Goal: Task Accomplishment & Management: Manage account settings

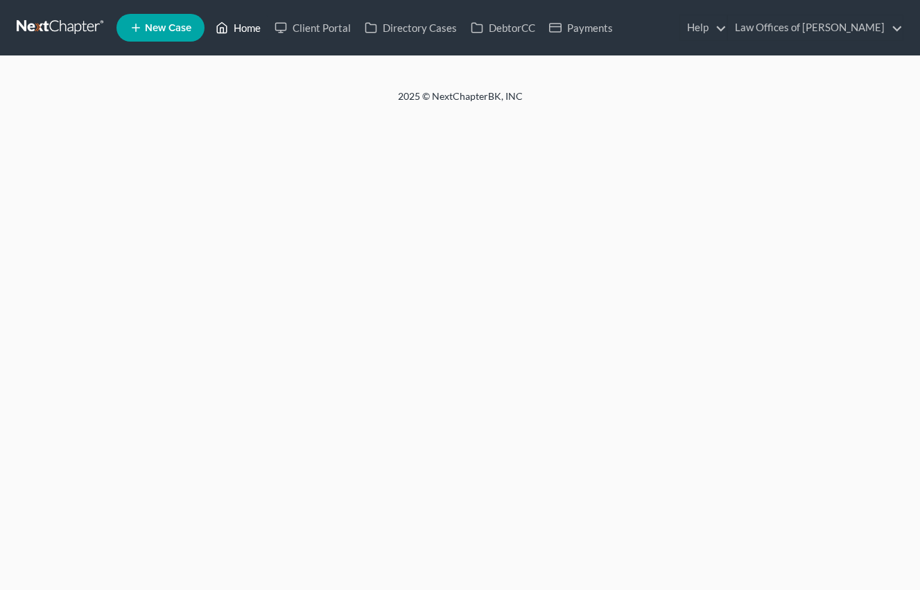
click at [249, 31] on link "Home" at bounding box center [238, 27] width 59 height 25
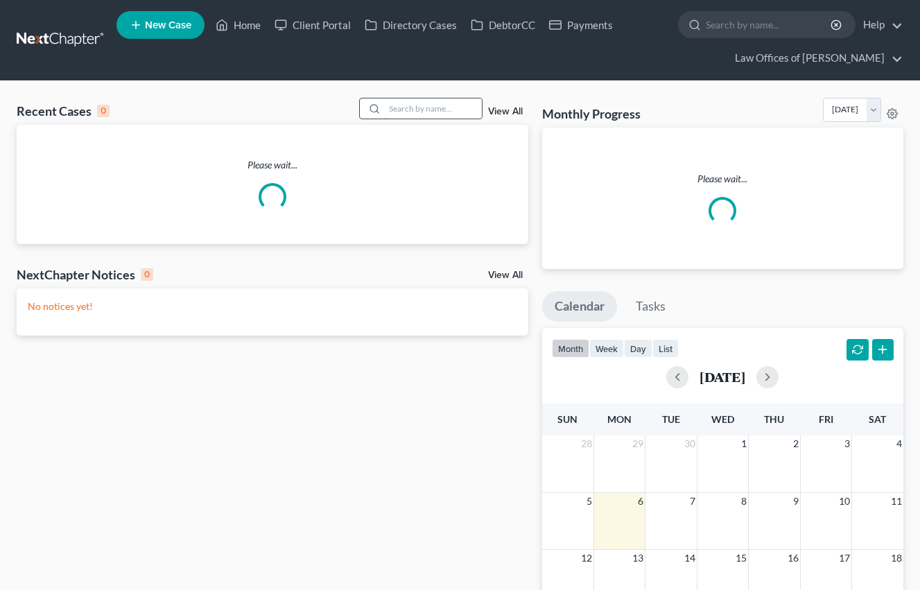
click at [417, 105] on input "search" at bounding box center [433, 108] width 97 height 20
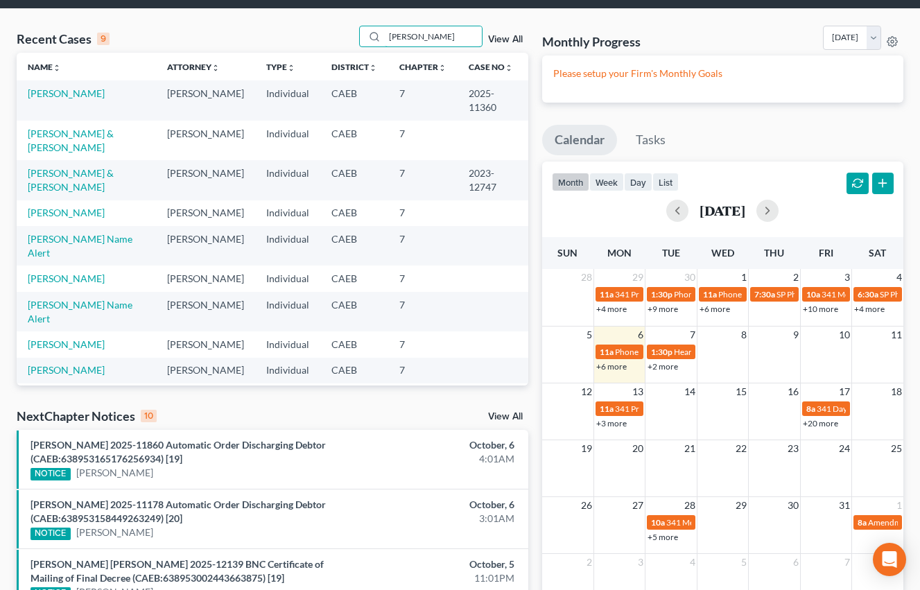
scroll to position [74, 0]
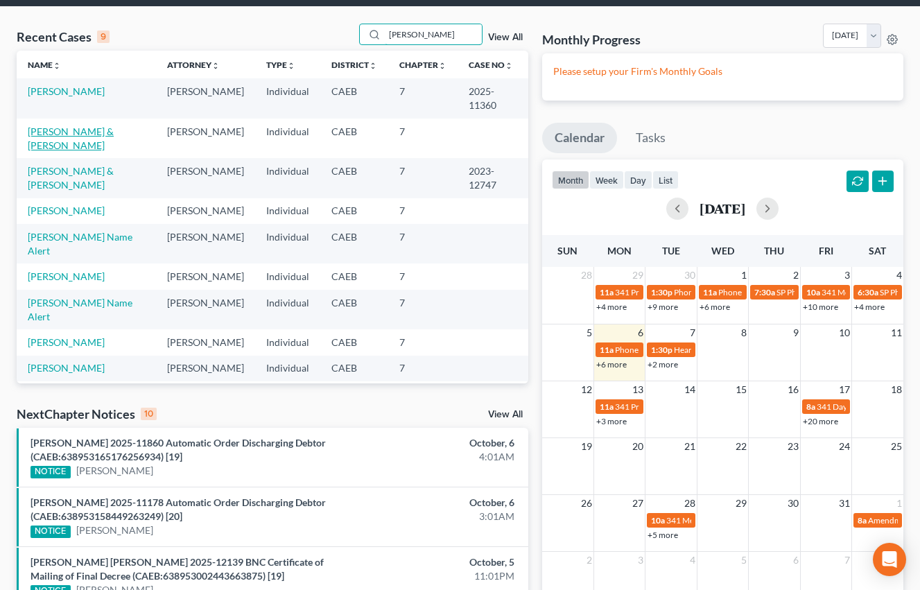
type input "[PERSON_NAME]"
click at [111, 134] on link "[PERSON_NAME] & [PERSON_NAME]" at bounding box center [71, 138] width 86 height 26
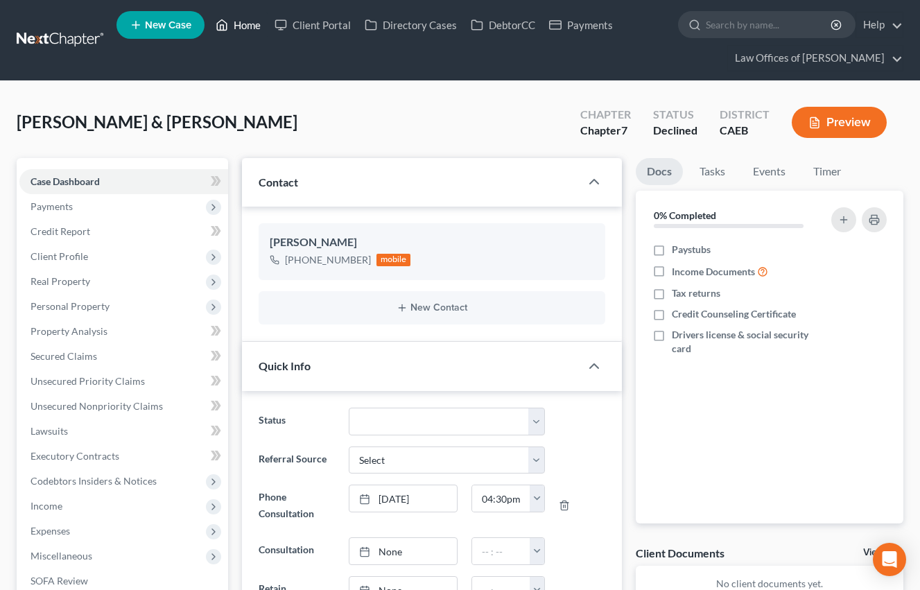
click at [243, 33] on link "Home" at bounding box center [238, 24] width 59 height 25
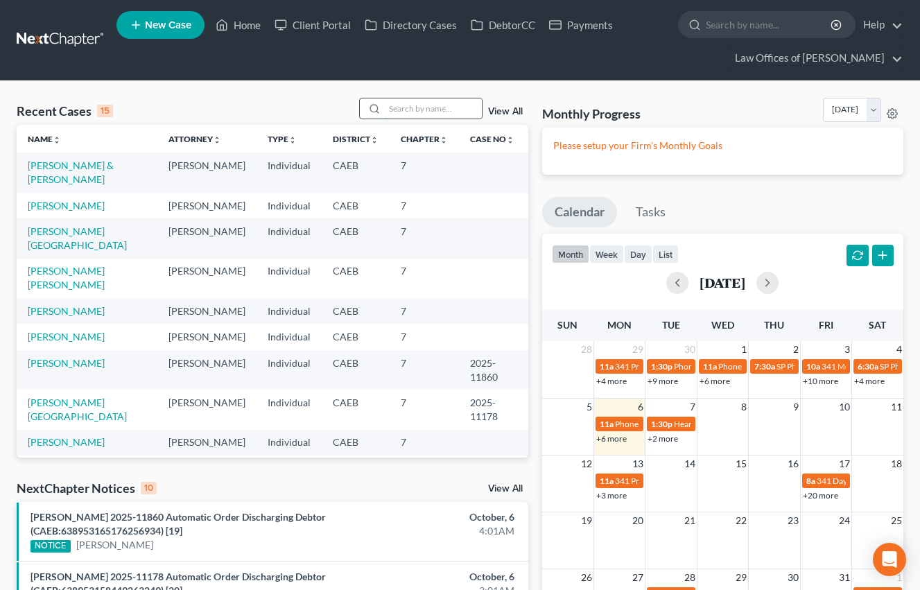
click at [418, 109] on input "search" at bounding box center [433, 108] width 97 height 20
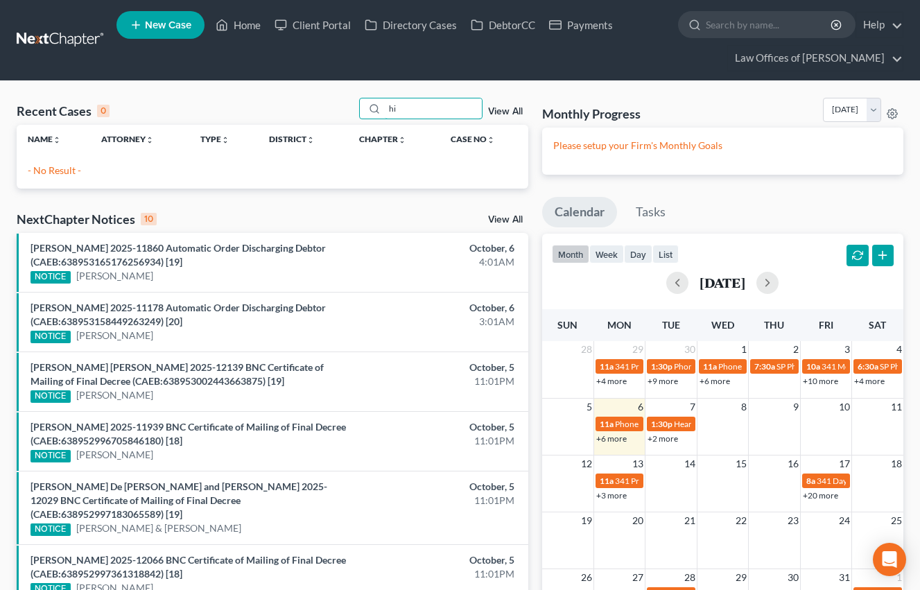
type input "h"
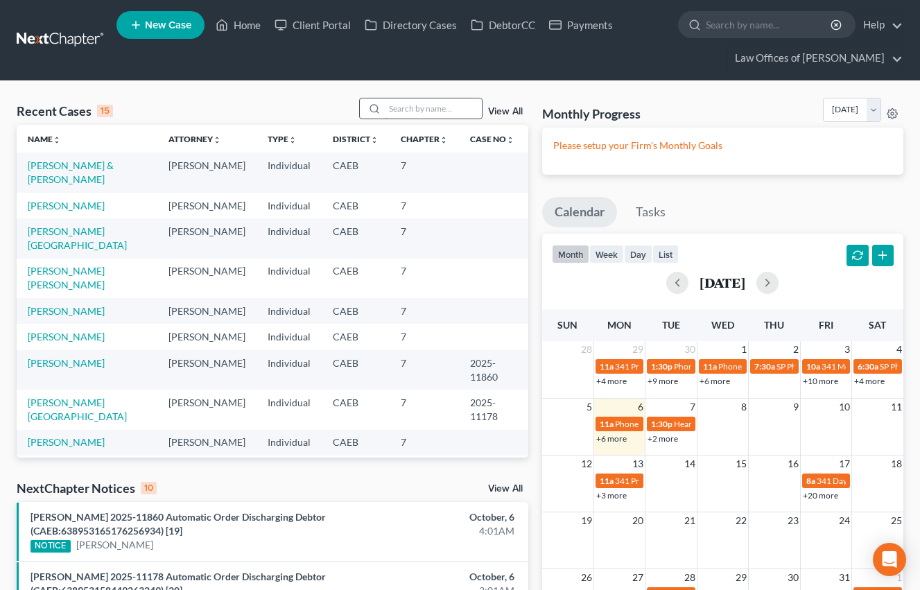
click at [430, 116] on input "search" at bounding box center [433, 108] width 97 height 20
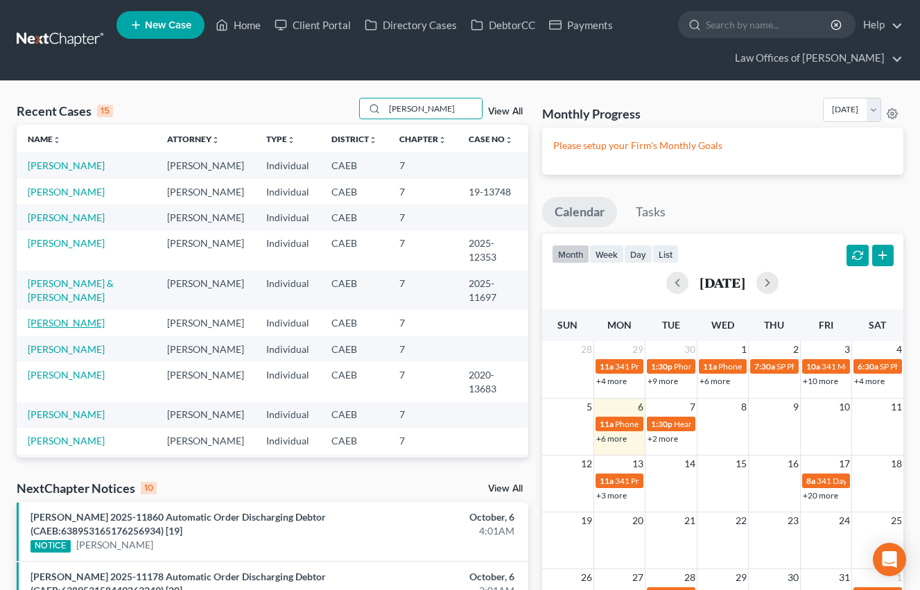
type input "[PERSON_NAME]"
click at [72, 317] on link "[PERSON_NAME]" at bounding box center [66, 323] width 77 height 12
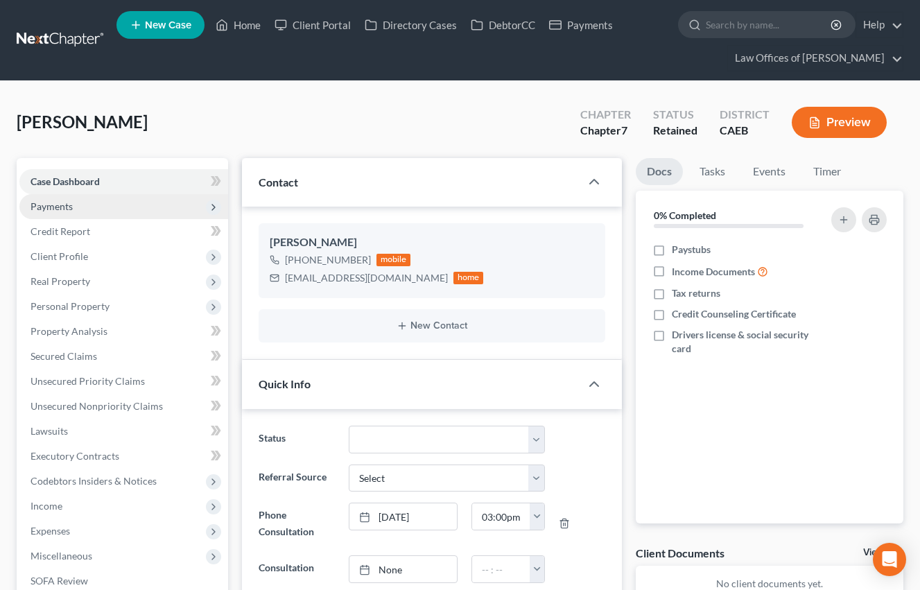
scroll to position [870, 0]
click at [76, 207] on span "Payments" at bounding box center [123, 206] width 209 height 25
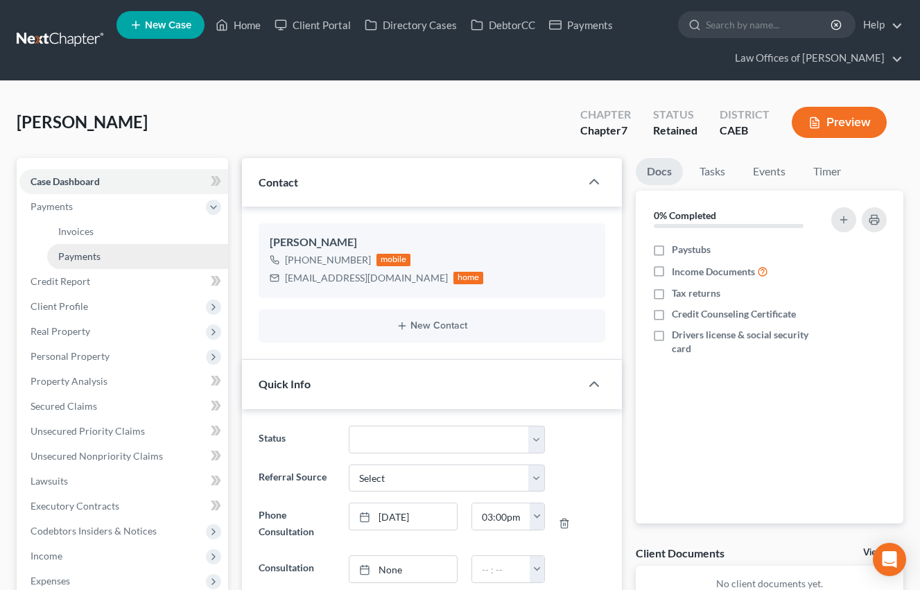
click at [89, 257] on span "Payments" at bounding box center [79, 256] width 42 height 12
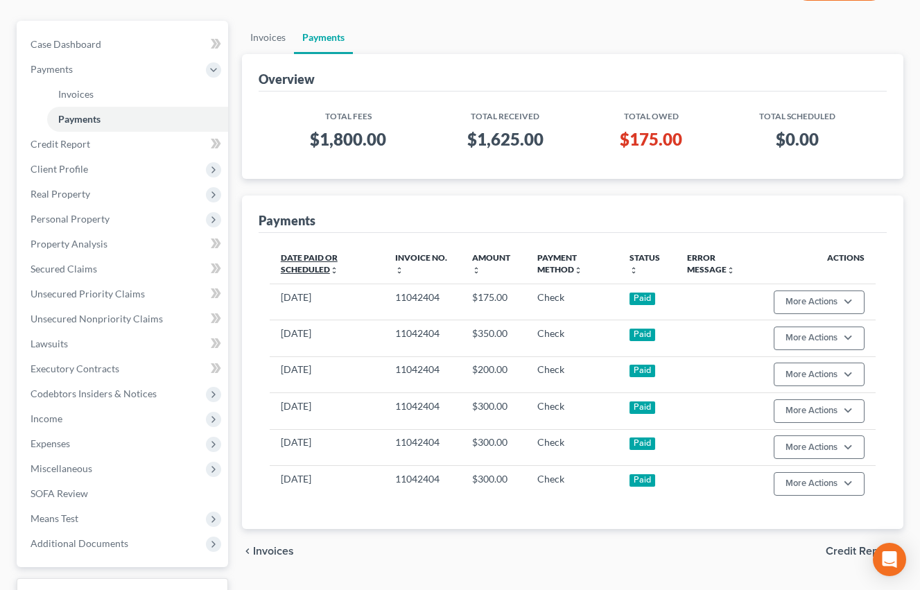
scroll to position [144, 0]
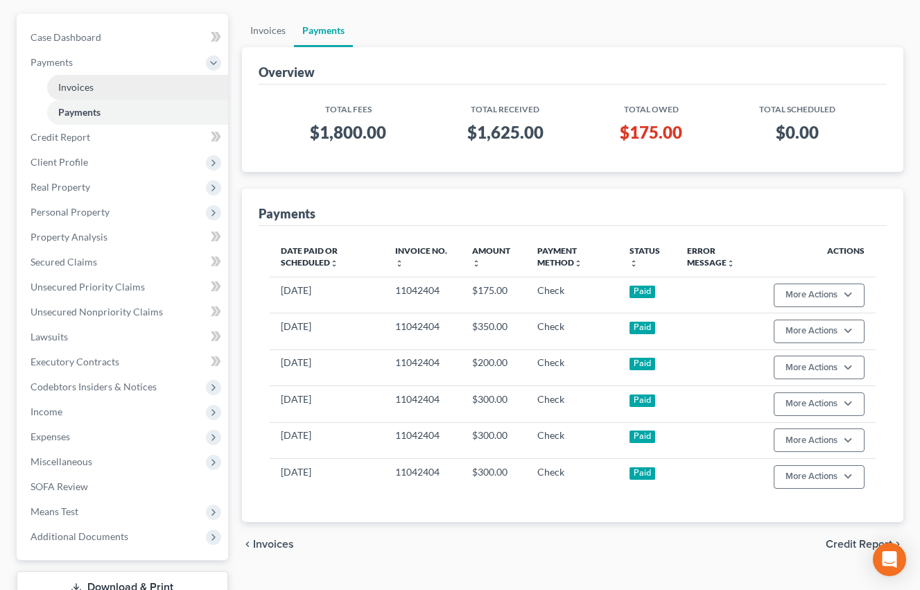
click at [85, 83] on span "Invoices" at bounding box center [75, 87] width 35 height 12
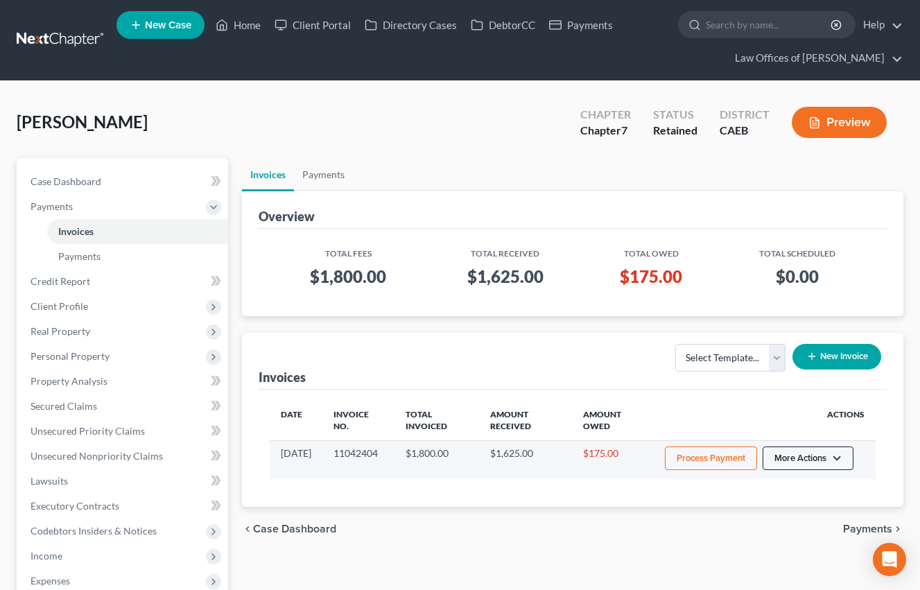
click at [798, 458] on button "More Actions" at bounding box center [808, 459] width 91 height 24
click at [785, 510] on link "Record Cash or Check Payment" at bounding box center [827, 511] width 162 height 24
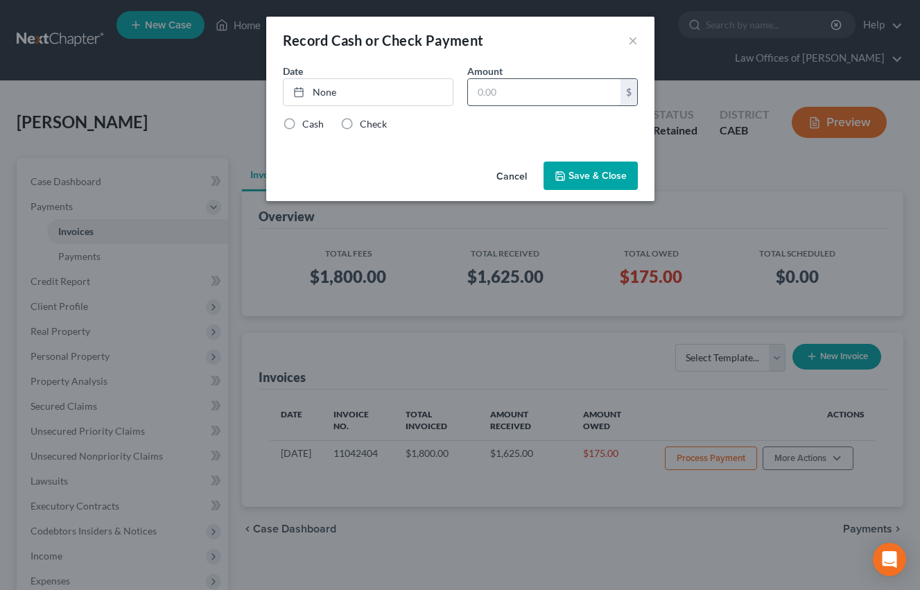
click at [479, 89] on input "text" at bounding box center [544, 92] width 153 height 26
type input "175"
type input "[DATE]"
click at [324, 89] on link "None" at bounding box center [368, 92] width 169 height 26
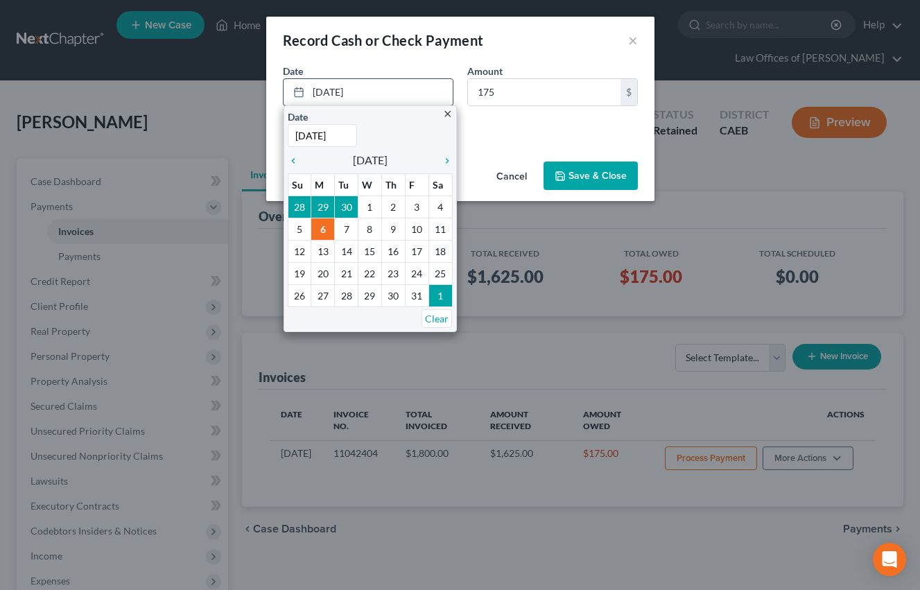
drag, startPoint x: 410, startPoint y: 137, endPoint x: 436, endPoint y: 135, distance: 26.4
click at [411, 137] on div "Date [DATE] Time 12:00 AM" at bounding box center [370, 128] width 165 height 37
click at [474, 130] on div "Cash Check" at bounding box center [460, 124] width 355 height 14
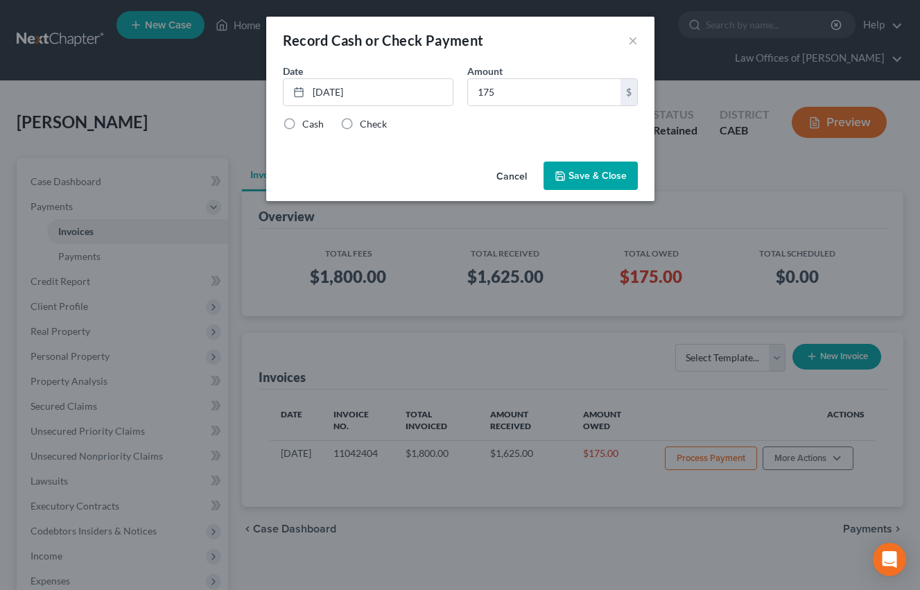
click at [363, 122] on label "Check" at bounding box center [373, 124] width 27 height 14
click at [365, 122] on input "Check" at bounding box center [369, 121] width 9 height 9
radio input "true"
click at [594, 180] on button "Save & Close" at bounding box center [591, 176] width 94 height 29
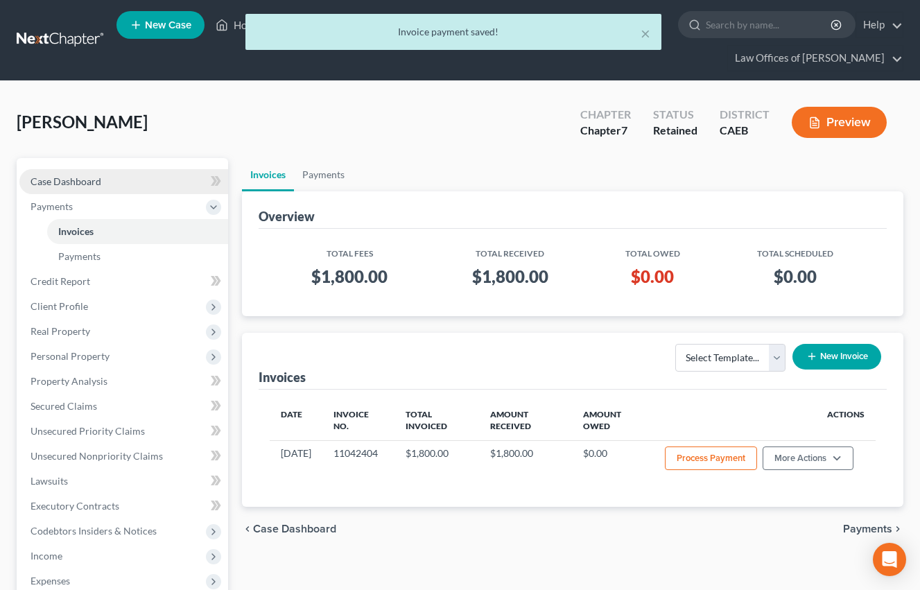
click at [64, 185] on span "Case Dashboard" at bounding box center [66, 181] width 71 height 12
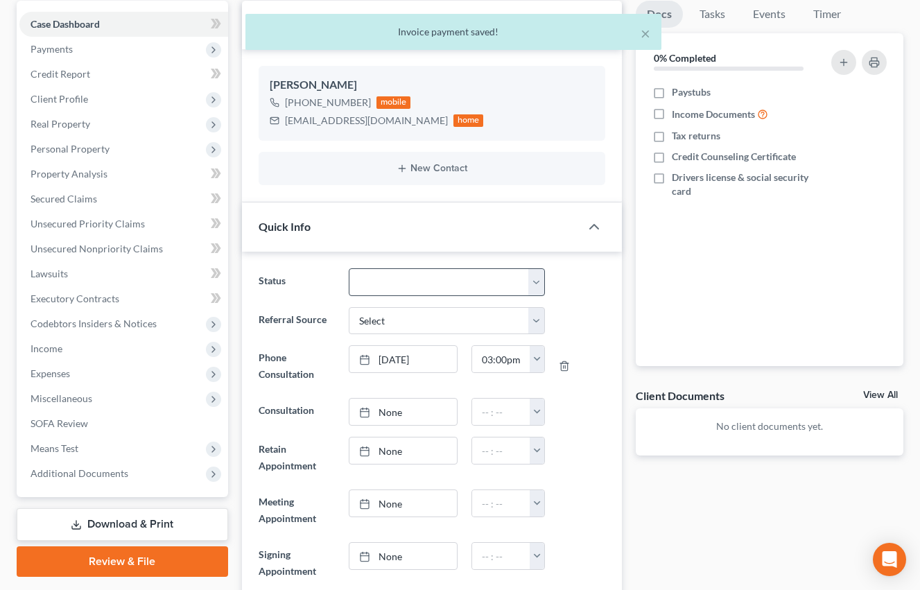
scroll to position [870, 0]
click at [399, 278] on select "Cancelled/Refund Closed Consultation Declined Discharged Filed Income Check In …" at bounding box center [447, 282] width 197 height 28
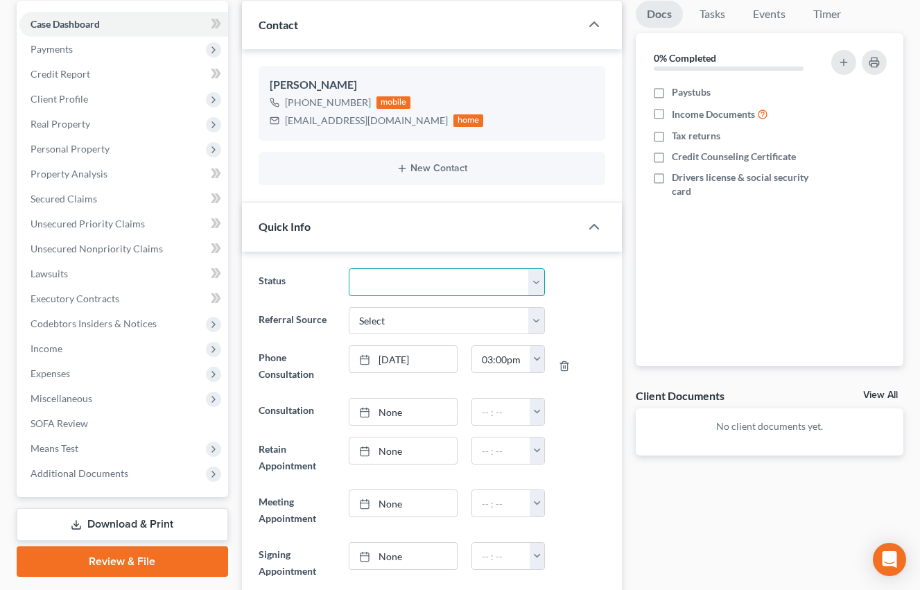
select select "11"
click at [349, 268] on select "Cancelled/Refund Closed Consultation Declined Discharged Filed Income Check In …" at bounding box center [447, 282] width 197 height 28
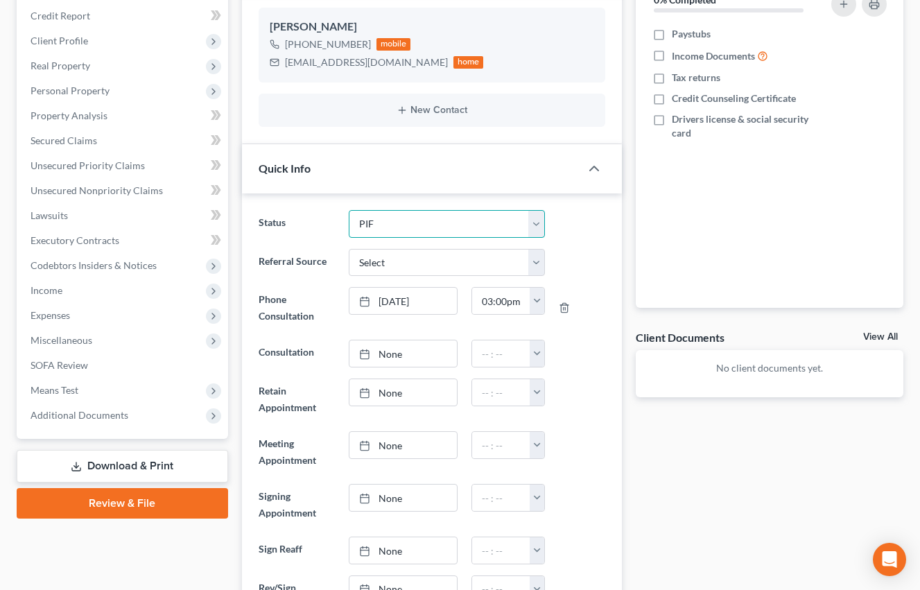
scroll to position [197, 0]
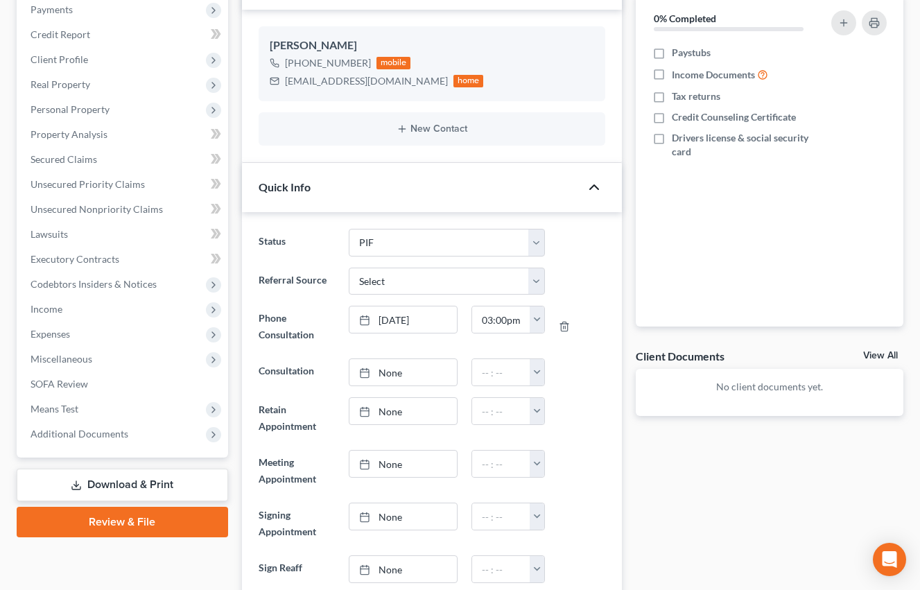
click at [593, 189] on icon "button" at bounding box center [594, 187] width 17 height 17
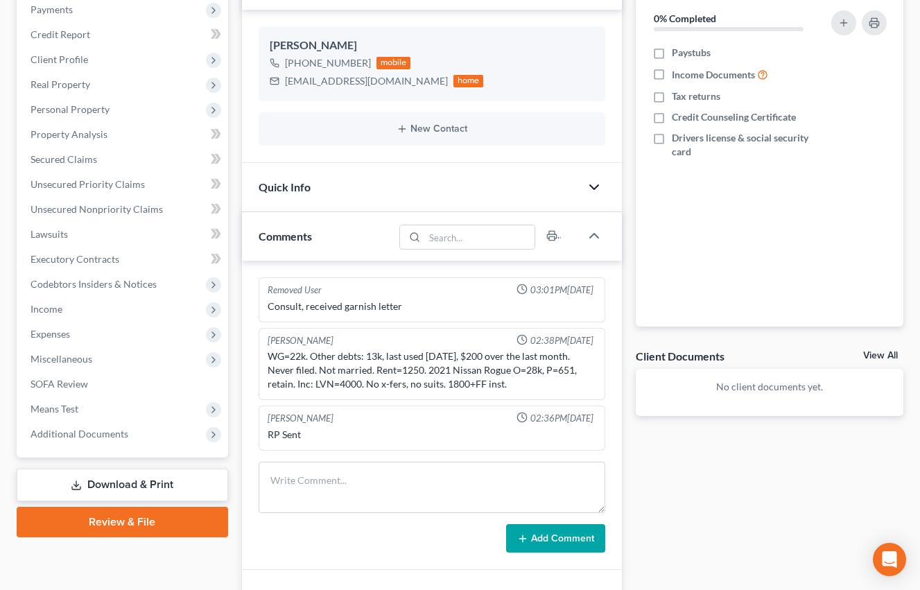
click at [235, 180] on div "Updates & News × Electronic Filing Available! Cases in the Eastern District of …" at bounding box center [432, 518] width 394 height 1115
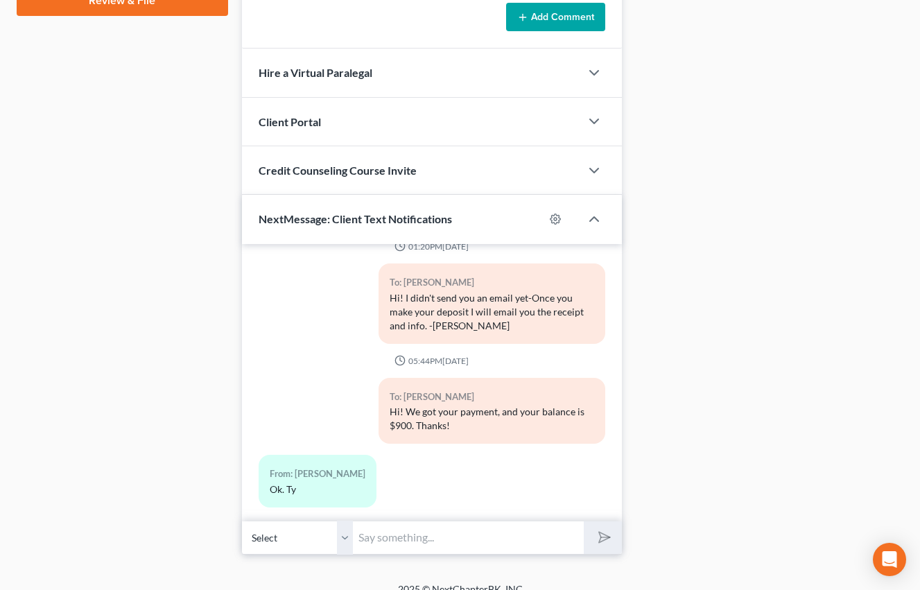
scroll to position [736, 0]
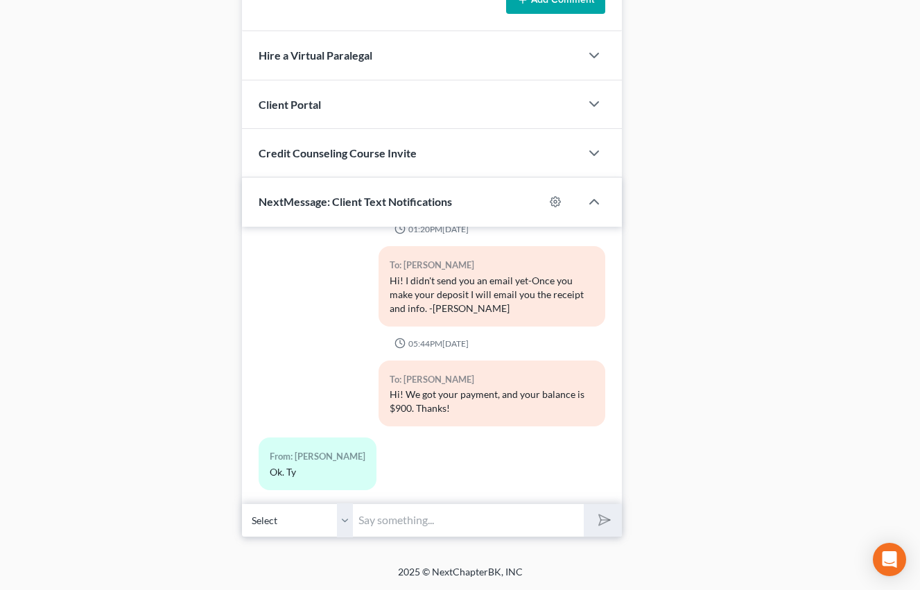
click at [419, 519] on input "text" at bounding box center [468, 520] width 231 height 34
type input "We have received your final payment, your next step is to take your credit coun…"
click at [584, 504] on button "submit" at bounding box center [603, 520] width 38 height 33
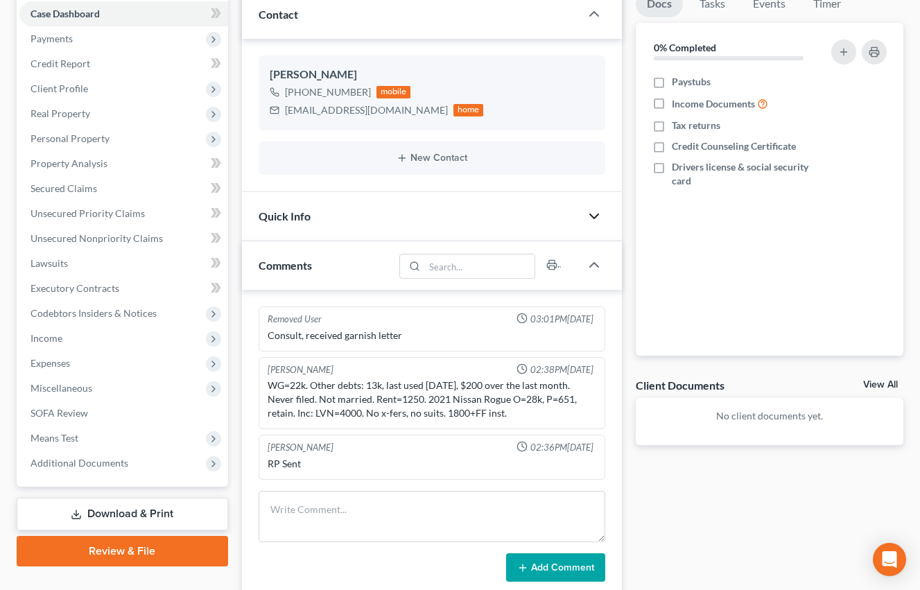
scroll to position [0, 0]
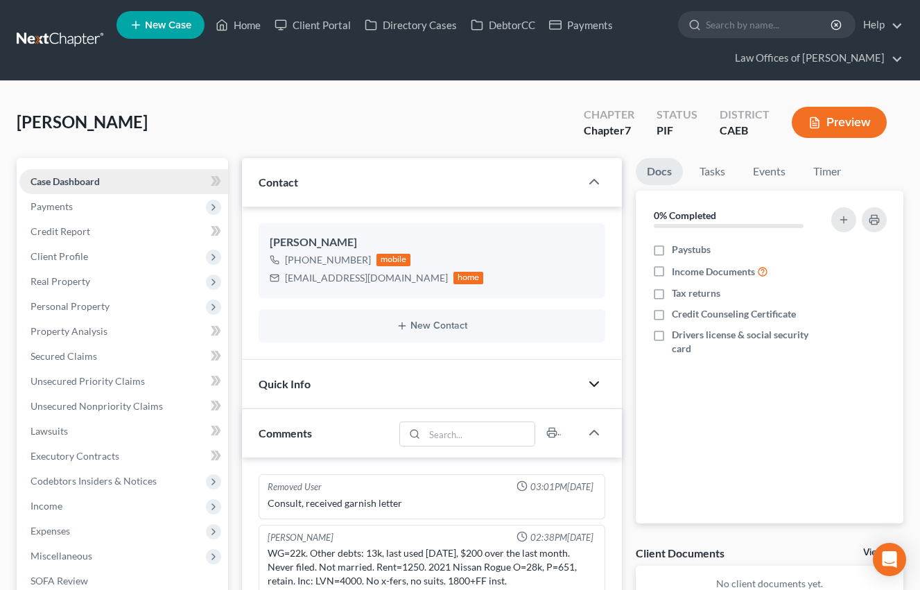
click at [100, 181] on span "Case Dashboard" at bounding box center [65, 181] width 69 height 12
click at [69, 209] on span "Payments" at bounding box center [52, 206] width 42 height 12
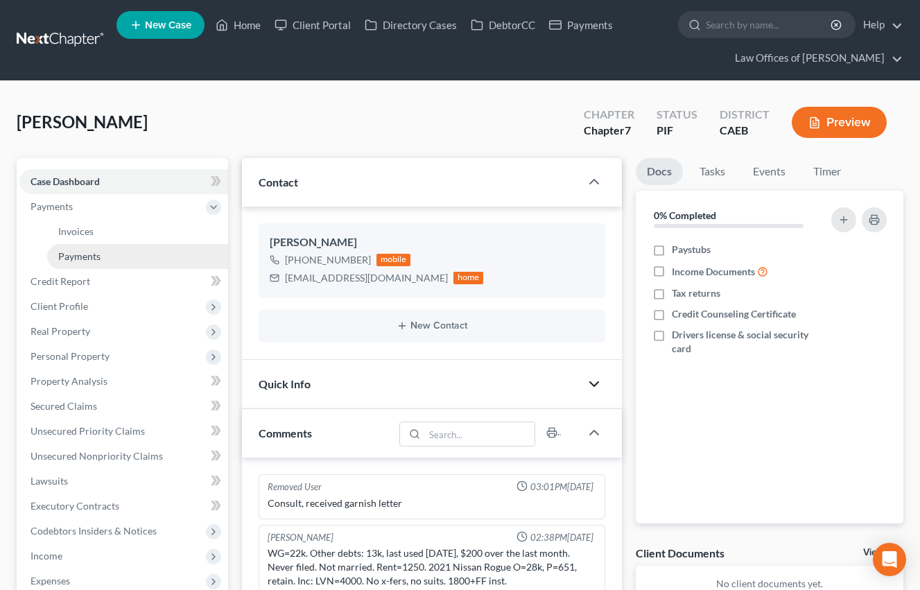
click at [112, 257] on link "Payments" at bounding box center [137, 256] width 181 height 25
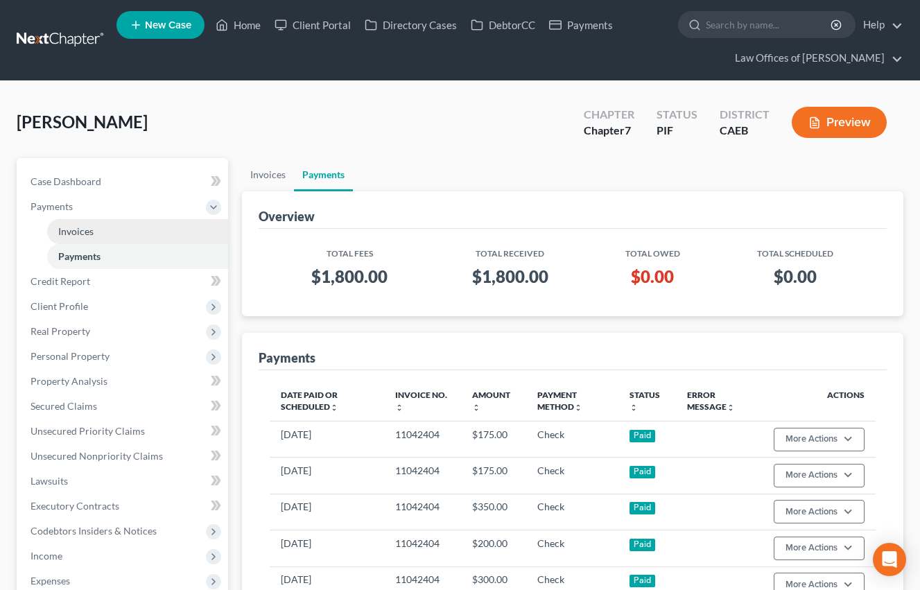
drag, startPoint x: 175, startPoint y: 234, endPoint x: 187, endPoint y: 228, distance: 13.0
click at [176, 232] on link "Invoices" at bounding box center [137, 231] width 181 height 25
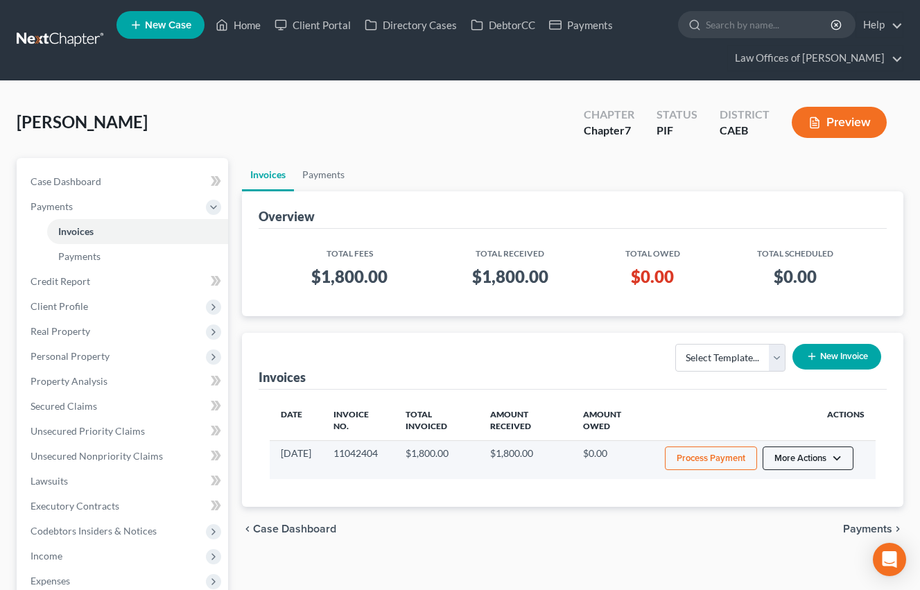
click at [823, 465] on button "More Actions" at bounding box center [808, 459] width 91 height 24
click at [808, 487] on link "View/Edit" at bounding box center [827, 488] width 162 height 24
select select "0"
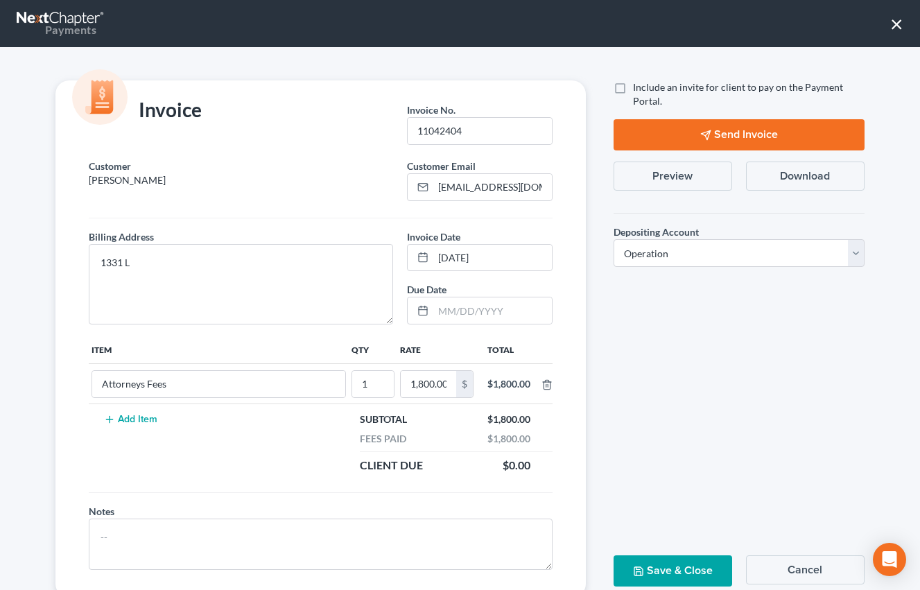
click at [722, 139] on button "Send Invoice" at bounding box center [739, 134] width 251 height 31
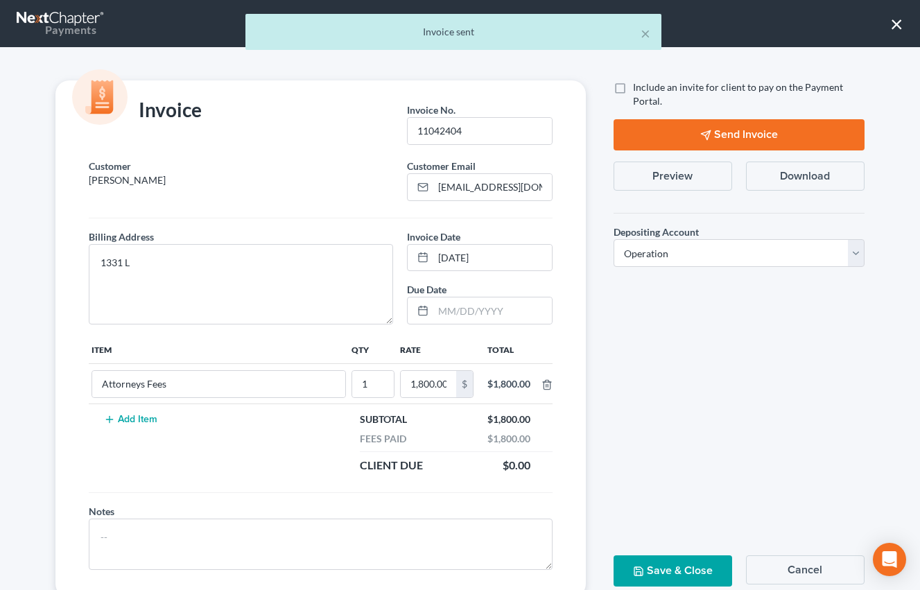
scroll to position [19, 0]
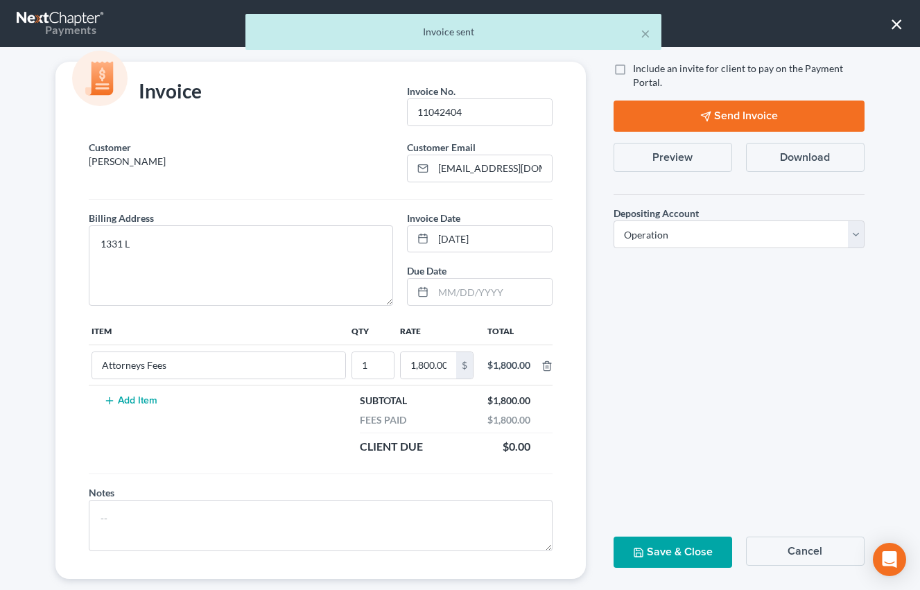
click at [896, 26] on div "× Invoice sent" at bounding box center [453, 35] width 920 height 43
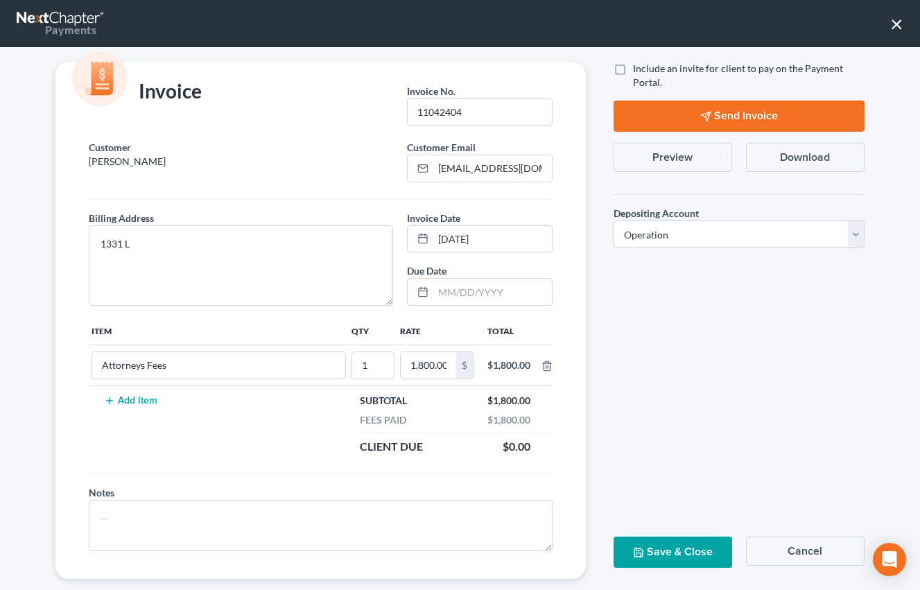
click at [896, 23] on button "×" at bounding box center [896, 23] width 13 height 22
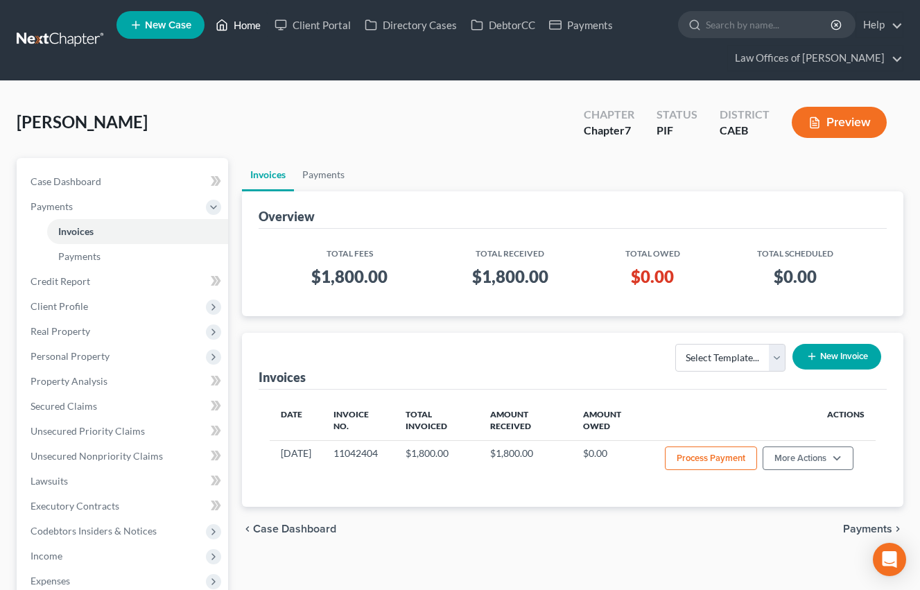
click at [252, 21] on link "Home" at bounding box center [238, 24] width 59 height 25
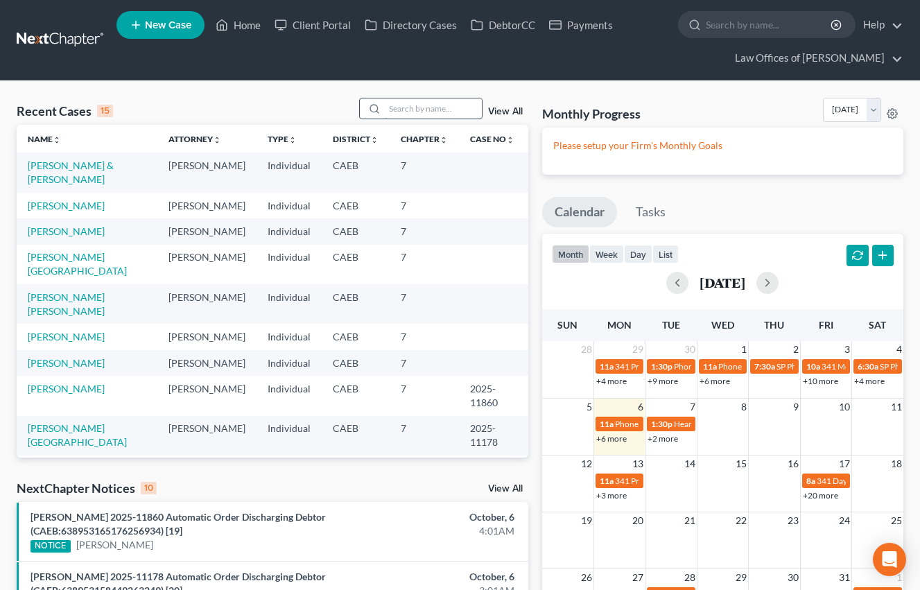
click at [421, 107] on input "search" at bounding box center [433, 108] width 97 height 20
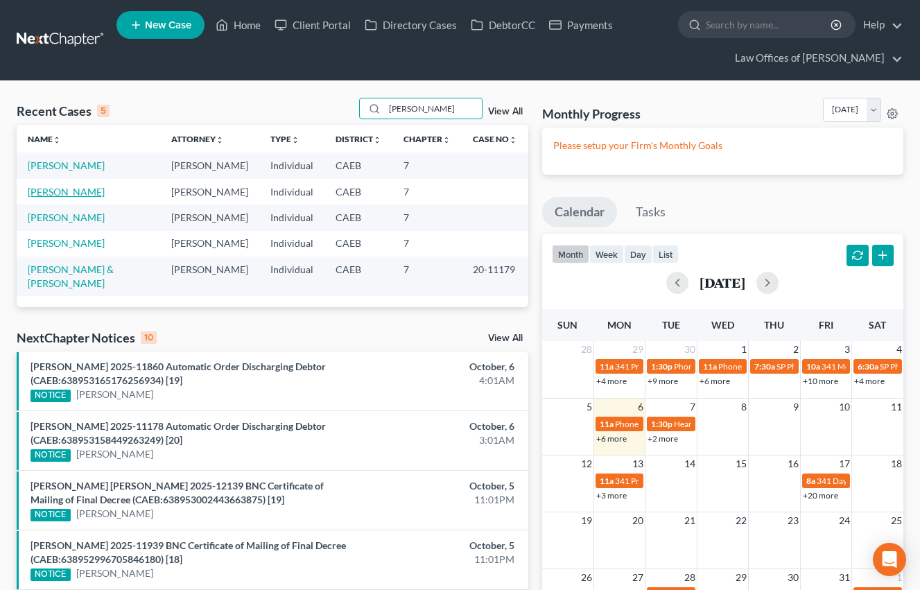
type input "[PERSON_NAME]"
click at [101, 191] on link "[PERSON_NAME]" at bounding box center [66, 192] width 77 height 12
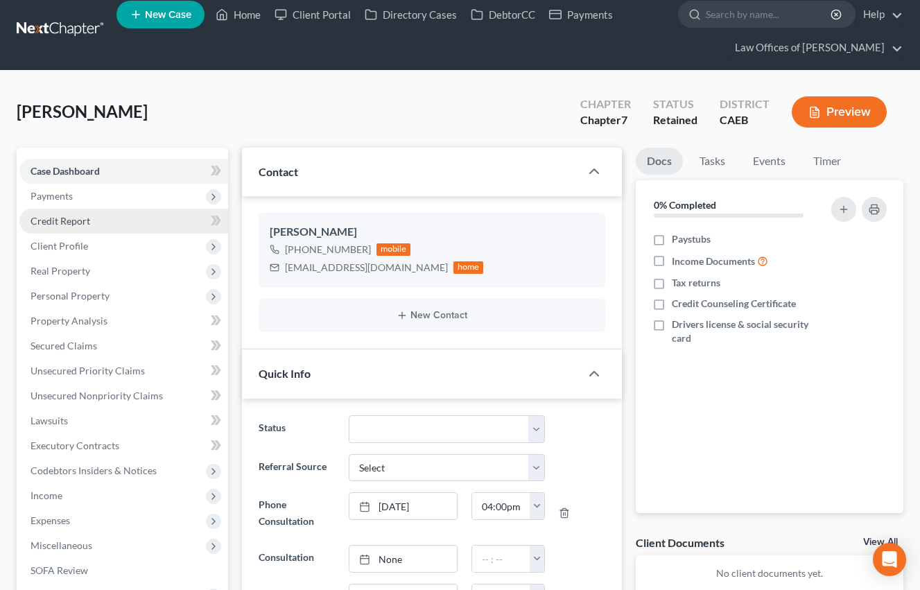
scroll to position [2640, 0]
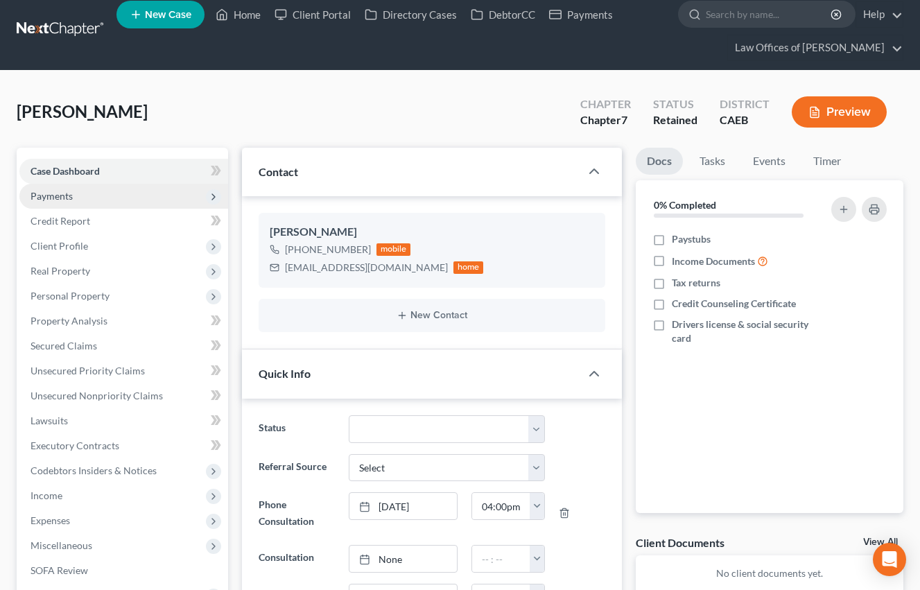
click at [69, 198] on span "Payments" at bounding box center [52, 196] width 42 height 12
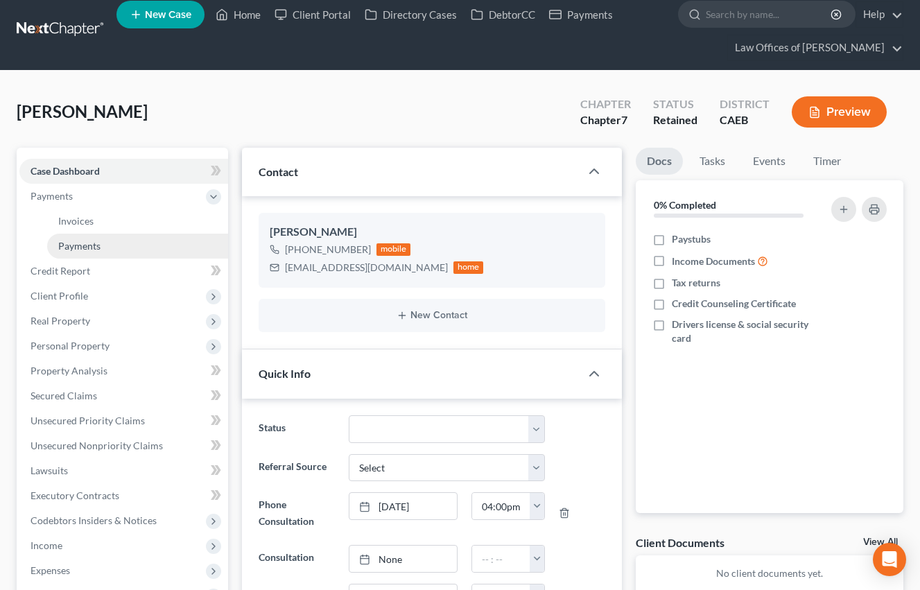
click at [78, 246] on span "Payments" at bounding box center [79, 246] width 42 height 12
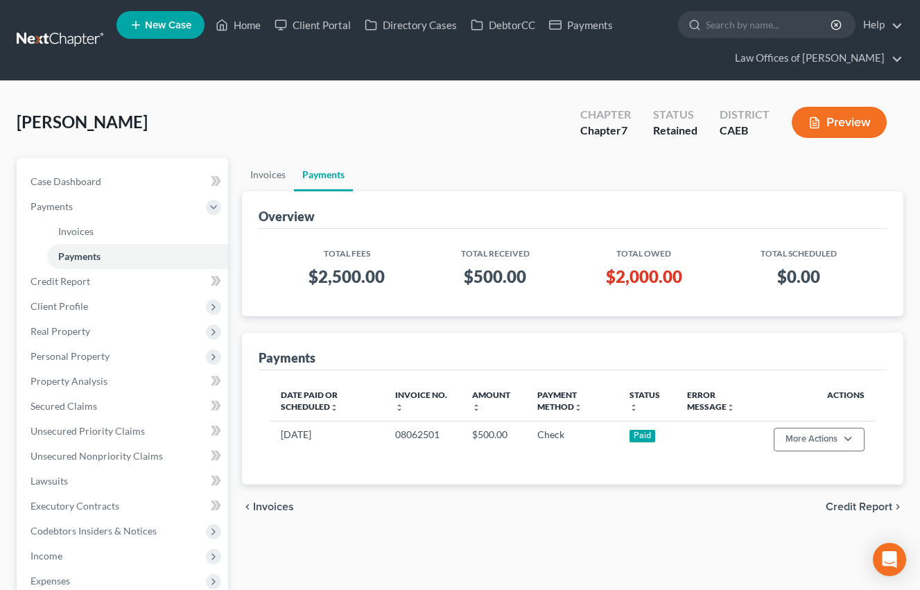
click at [236, 240] on div "Invoices Payments Overview Total Fees Total Received Total Owed Total Scheduled…" at bounding box center [572, 471] width 675 height 626
click at [130, 175] on link "Case Dashboard" at bounding box center [123, 181] width 209 height 25
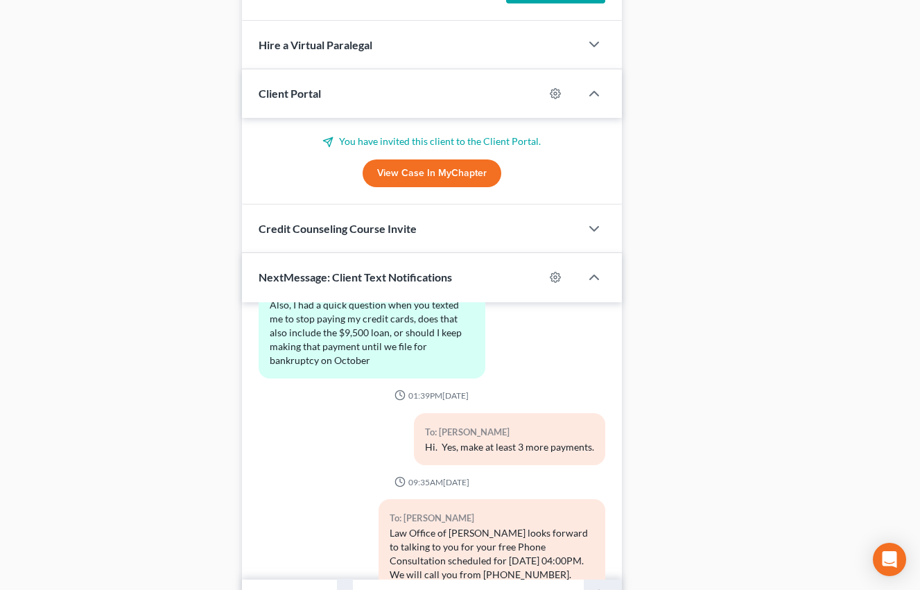
scroll to position [1362, 0]
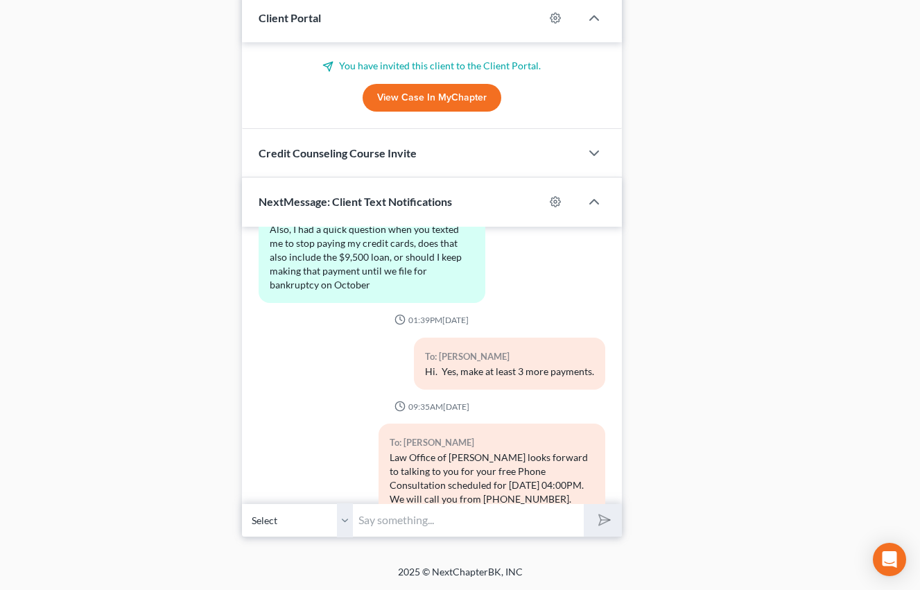
click at [483, 524] on input "text" at bounding box center [468, 520] width 231 height 34
type input "You can send your documents to: [EMAIL_ADDRESS][DOMAIN_NAME]"
click at [584, 504] on button "submit" at bounding box center [603, 520] width 38 height 33
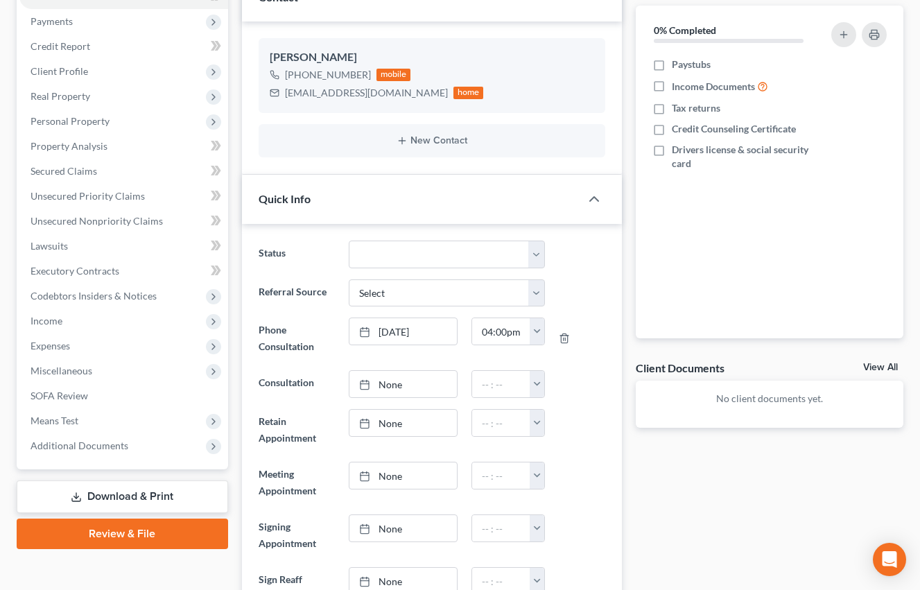
scroll to position [0, 0]
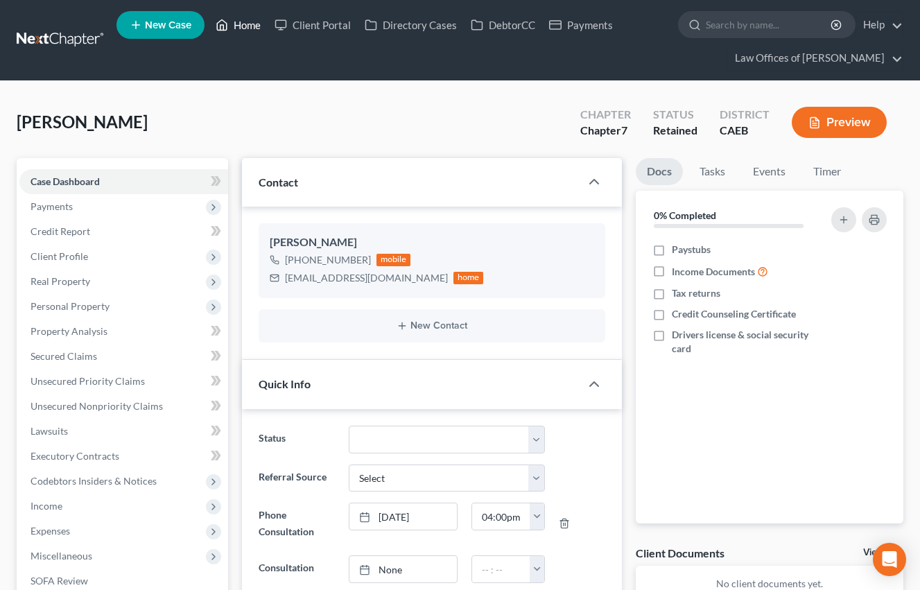
click at [230, 26] on link "Home" at bounding box center [238, 24] width 59 height 25
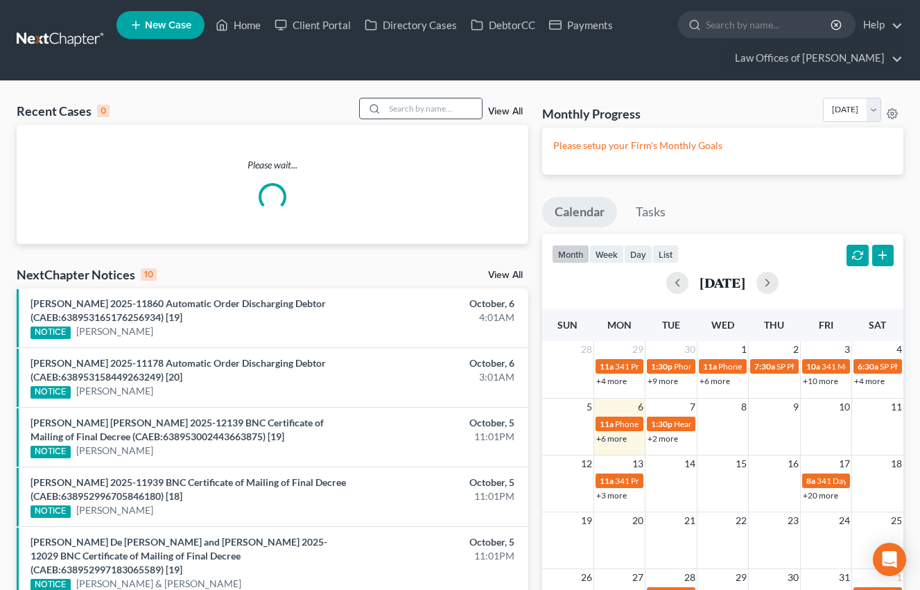
click at [405, 105] on input "search" at bounding box center [433, 108] width 97 height 20
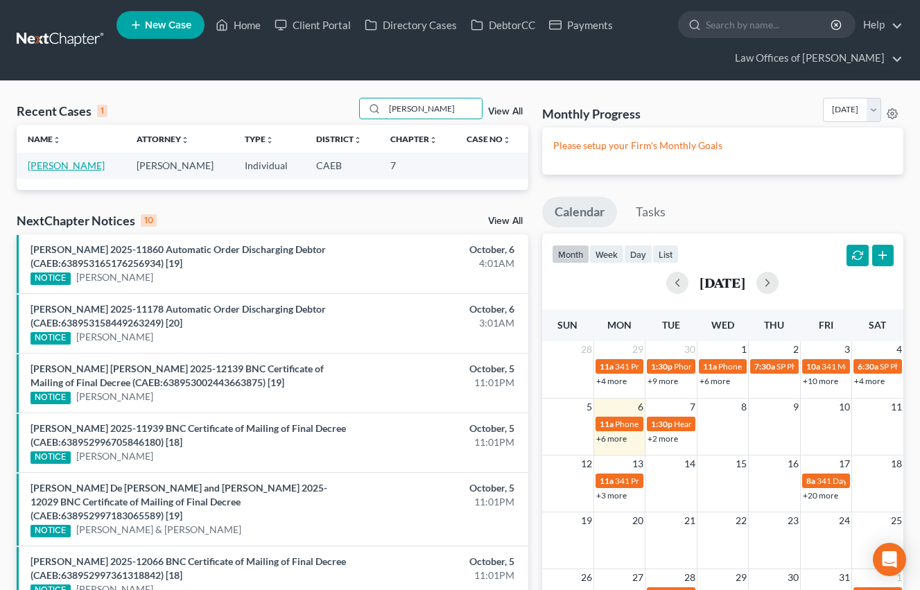
type input "[PERSON_NAME]"
click at [89, 166] on link "[PERSON_NAME]" at bounding box center [66, 165] width 77 height 12
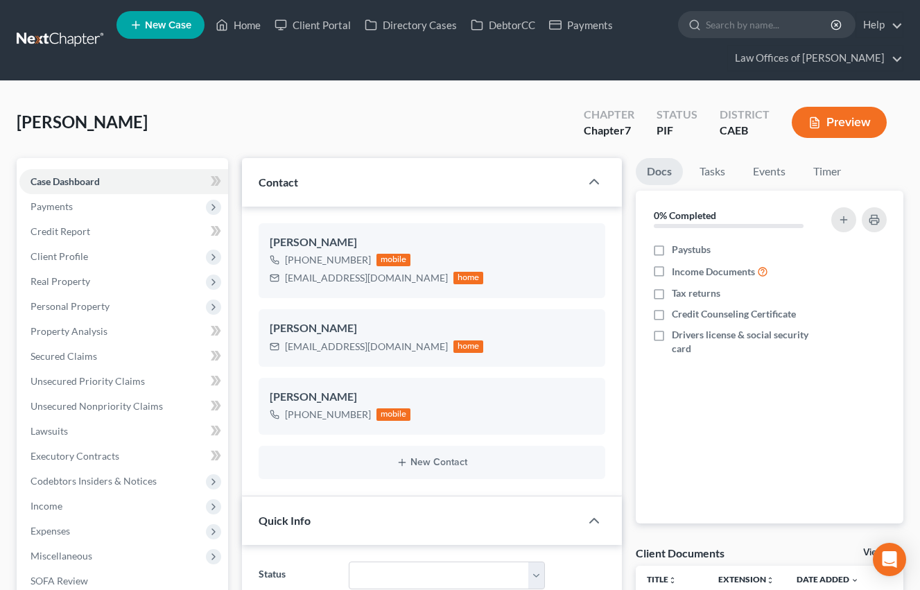
scroll to position [1637, 0]
click at [589, 421] on polyline "button" at bounding box center [589, 421] width 8 height 0
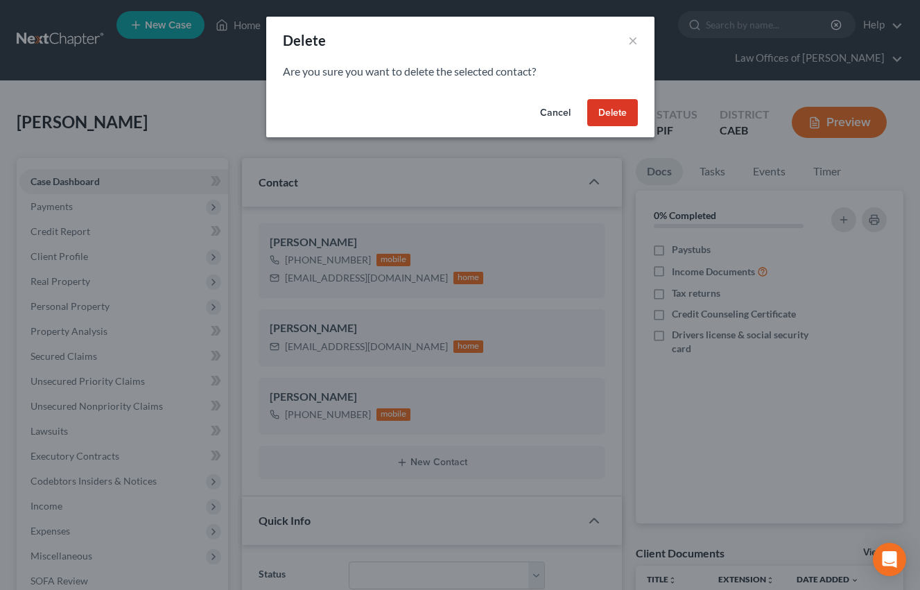
click at [612, 116] on button "Delete" at bounding box center [612, 113] width 51 height 28
